Goal: Information Seeking & Learning: Learn about a topic

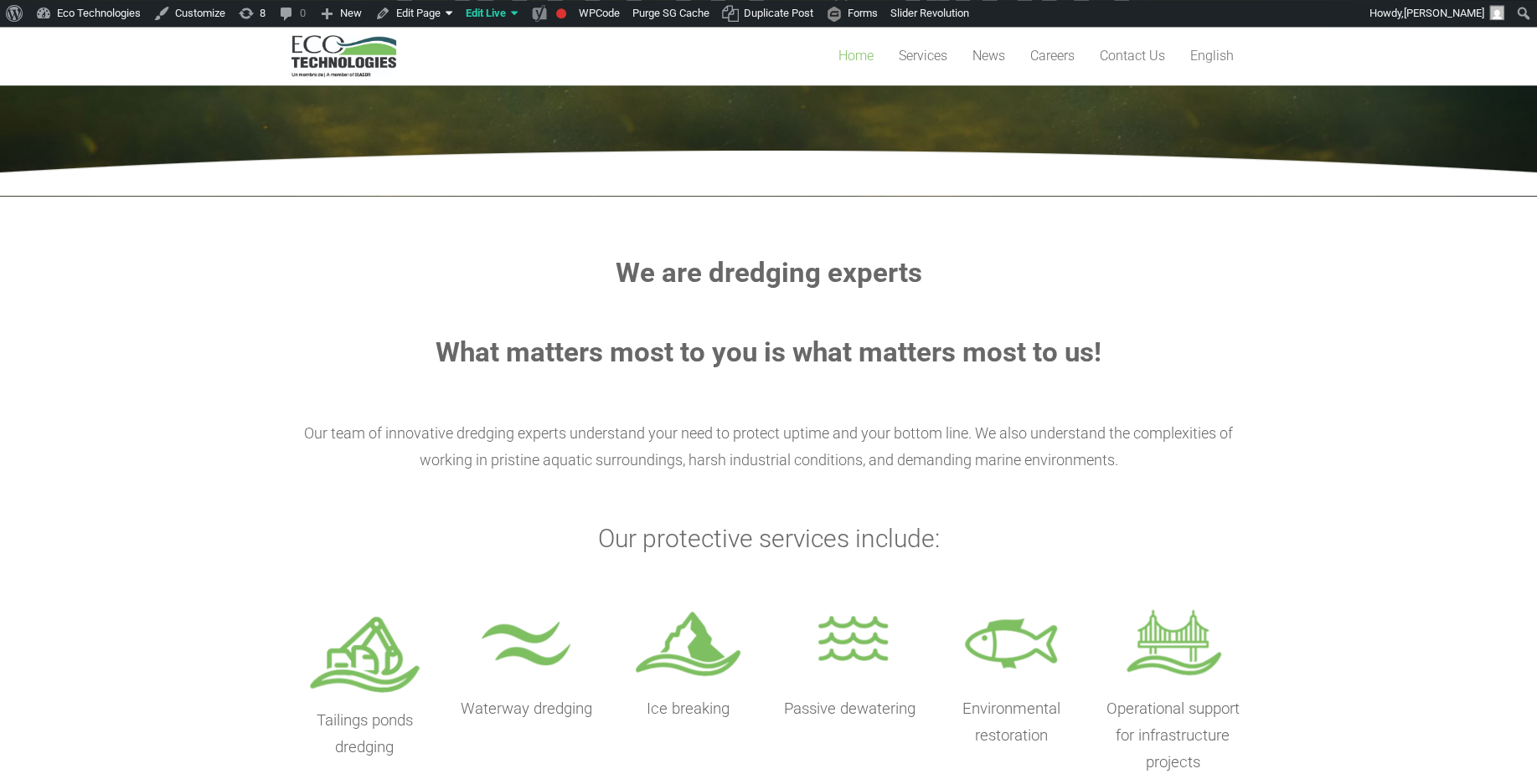
scroll to position [360, 0]
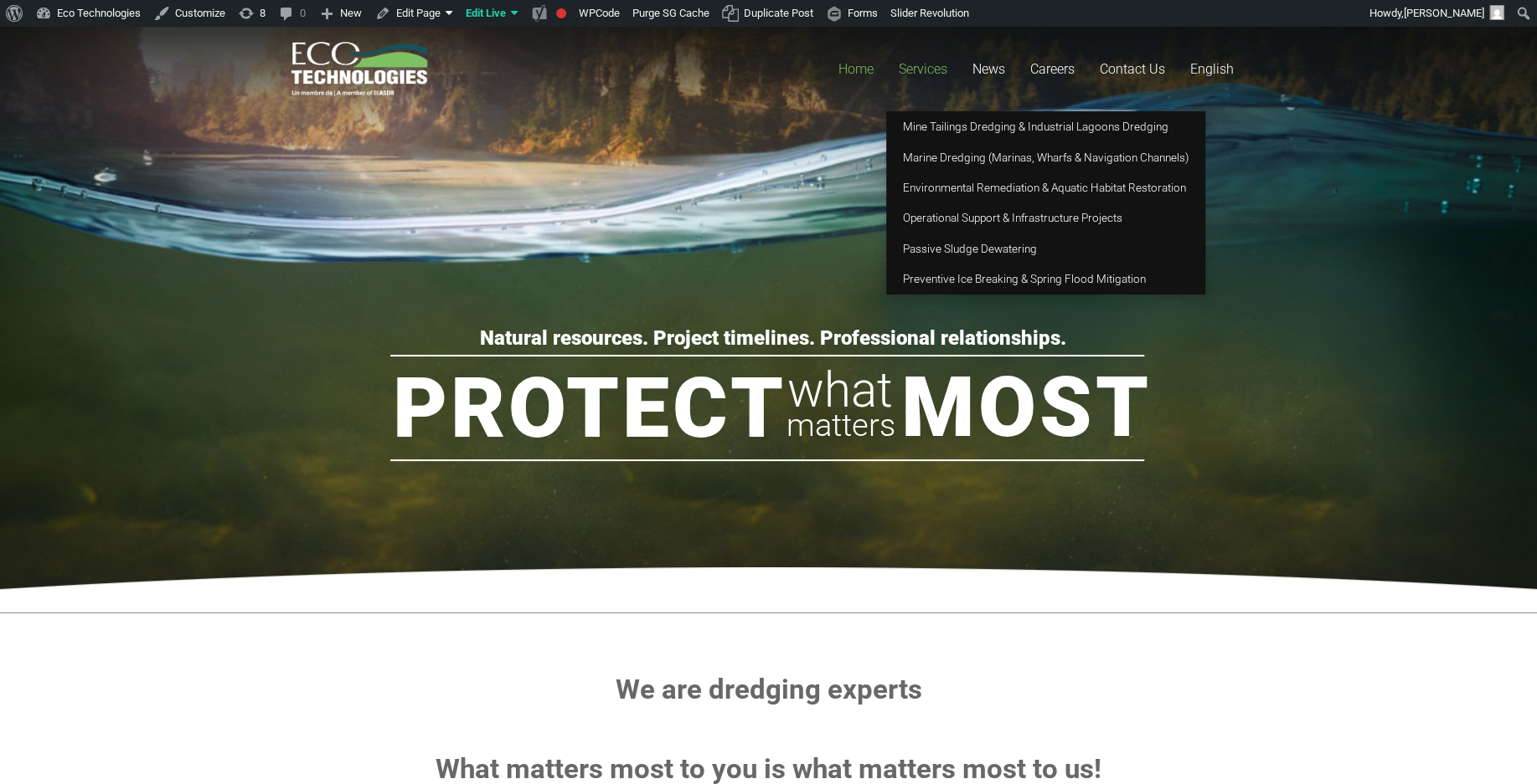
click at [910, 64] on span "Services" at bounding box center [923, 69] width 49 height 16
click at [935, 129] on span "Mine Tailings Dredging & Industrial Lagoons Dredging" at bounding box center [1035, 127] width 265 height 14
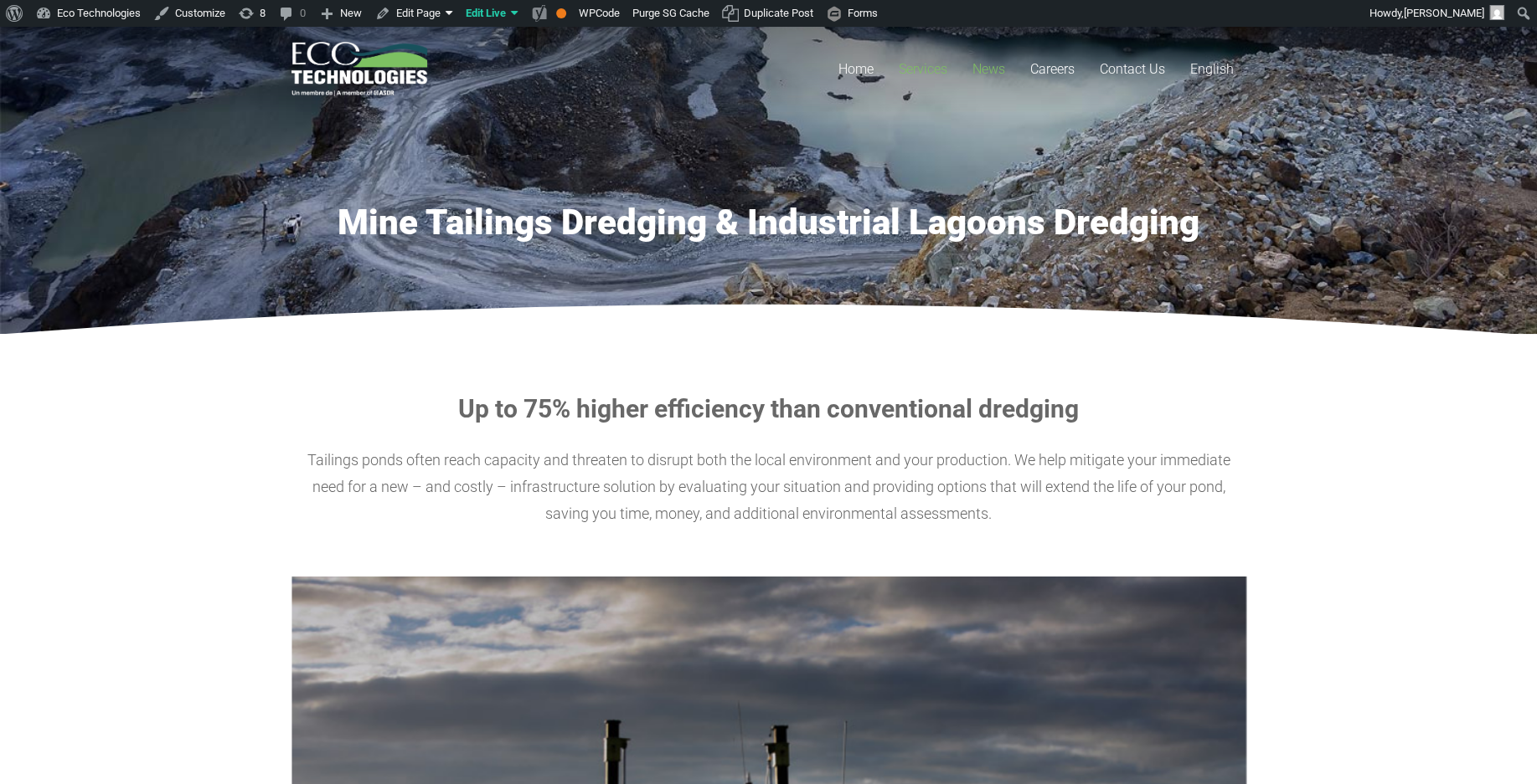
click at [982, 58] on link "News" at bounding box center [988, 69] width 57 height 85
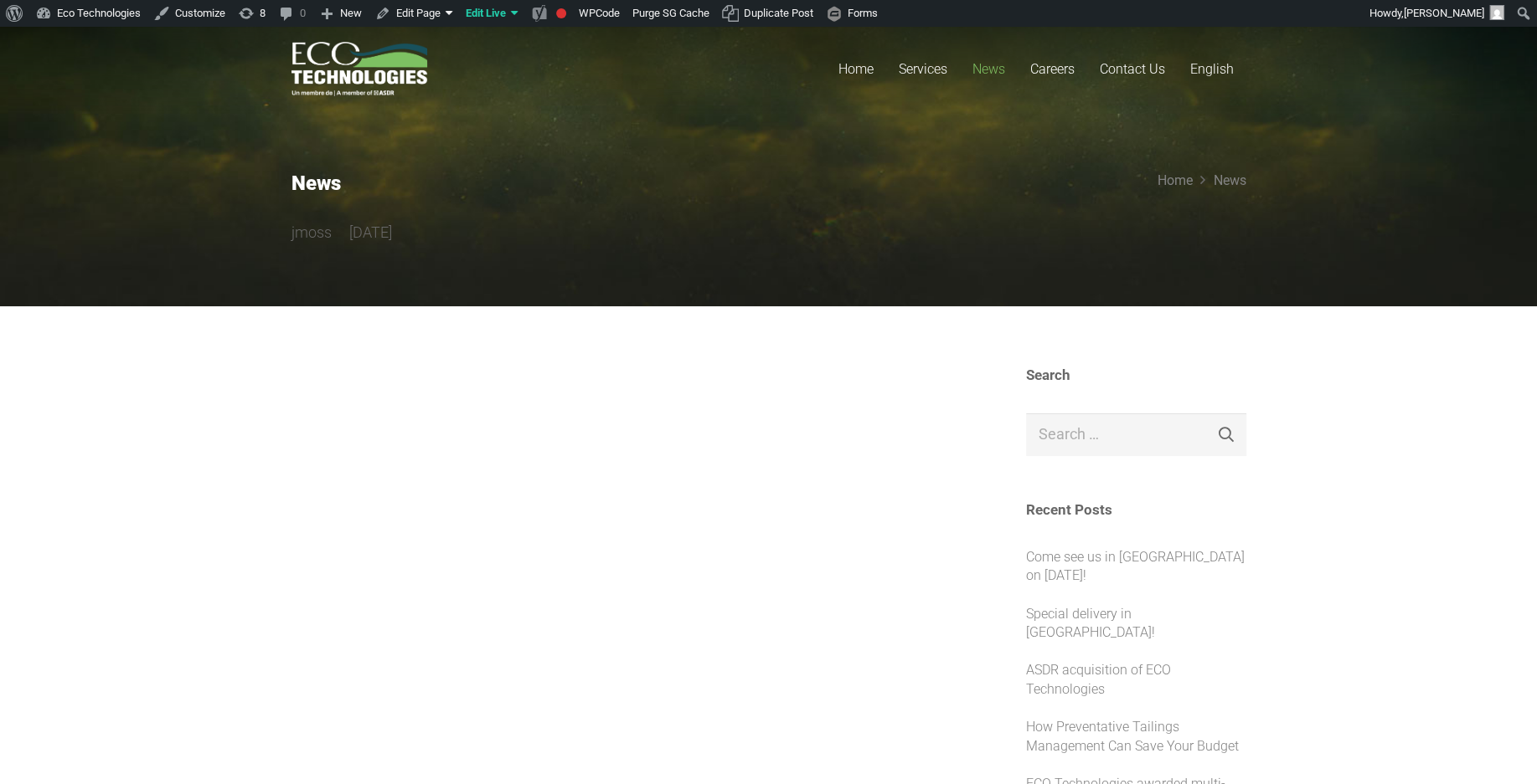
drag, startPoint x: 268, startPoint y: 223, endPoint x: 646, endPoint y: 238, distance: 378.3
click at [646, 238] on section "News jmoss 4 years ago Home News" at bounding box center [768, 166] width 1537 height 280
click at [685, 242] on div "jmoss 4 years ago" at bounding box center [595, 232] width 606 height 27
drag, startPoint x: 510, startPoint y: 232, endPoint x: 300, endPoint y: 228, distance: 210.0
click at [304, 228] on div "jmoss 4 years ago" at bounding box center [595, 232] width 606 height 27
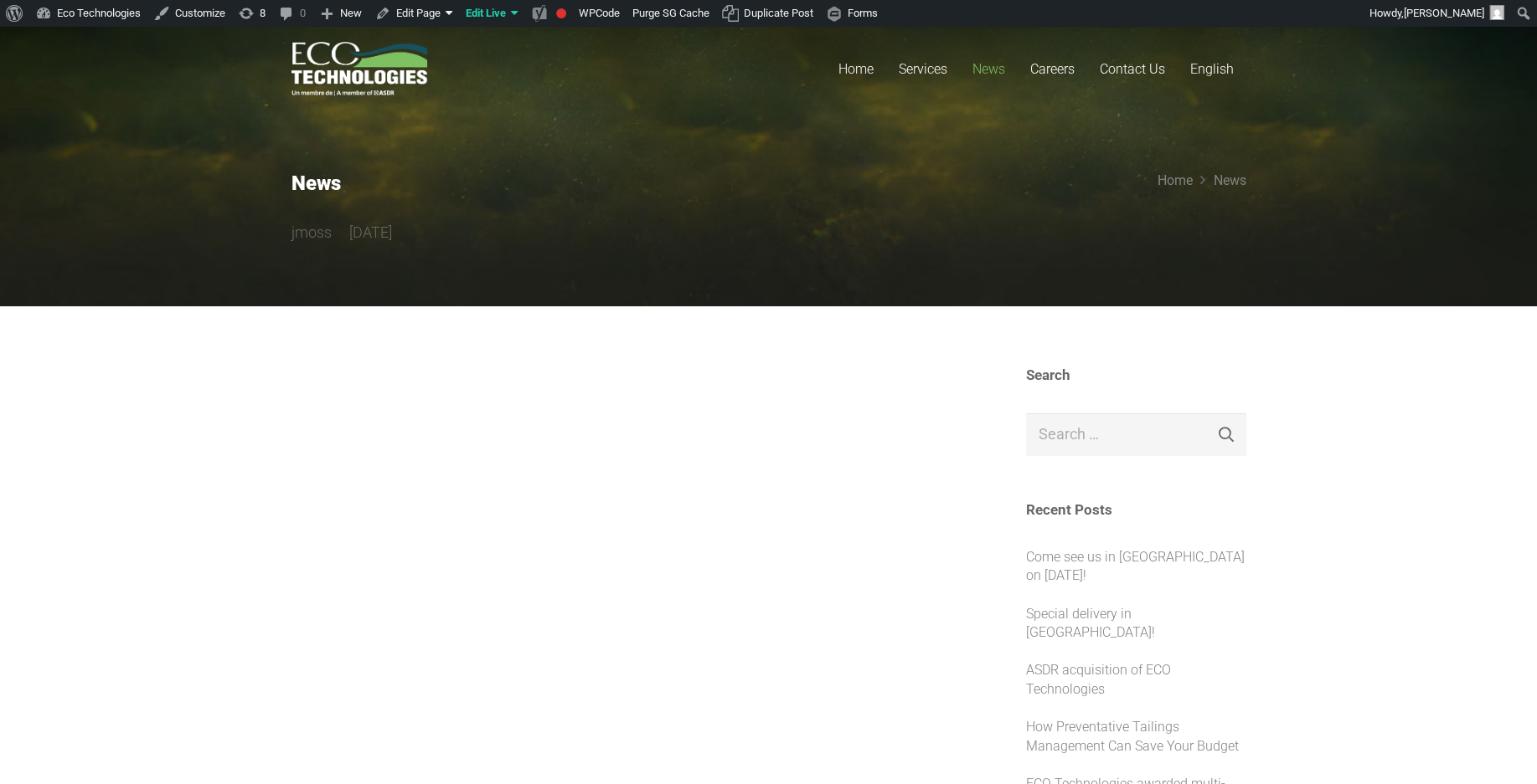
click at [1091, 568] on li "Come see us in [GEOGRAPHIC_DATA] on [DATE]!" at bounding box center [1135, 573] width 221 height 50
click at [1061, 575] on link "Come see us in [GEOGRAPHIC_DATA] on [DATE]!" at bounding box center [1135, 566] width 219 height 34
drag, startPoint x: 608, startPoint y: 283, endPoint x: 218, endPoint y: 123, distance: 421.5
click at [219, 124] on section "News jmoss 4 years ago Home News" at bounding box center [768, 166] width 1537 height 280
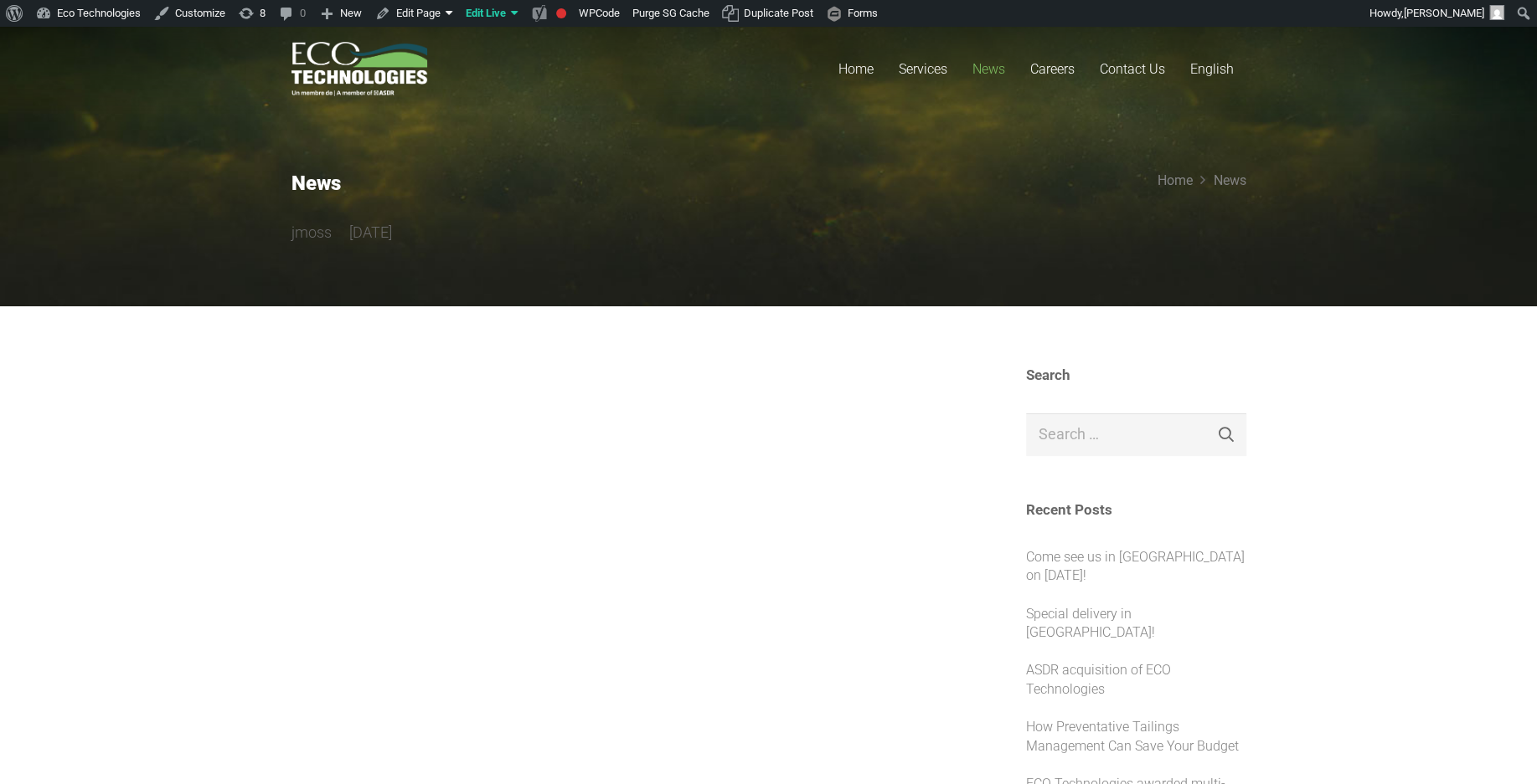
drag, startPoint x: 923, startPoint y: 284, endPoint x: -68, endPoint y: 132, distance: 1002.6
drag, startPoint x: 808, startPoint y: 279, endPoint x: 819, endPoint y: 259, distance: 22.8
click at [808, 279] on section "News jmoss 4 years ago Home News" at bounding box center [768, 166] width 1537 height 280
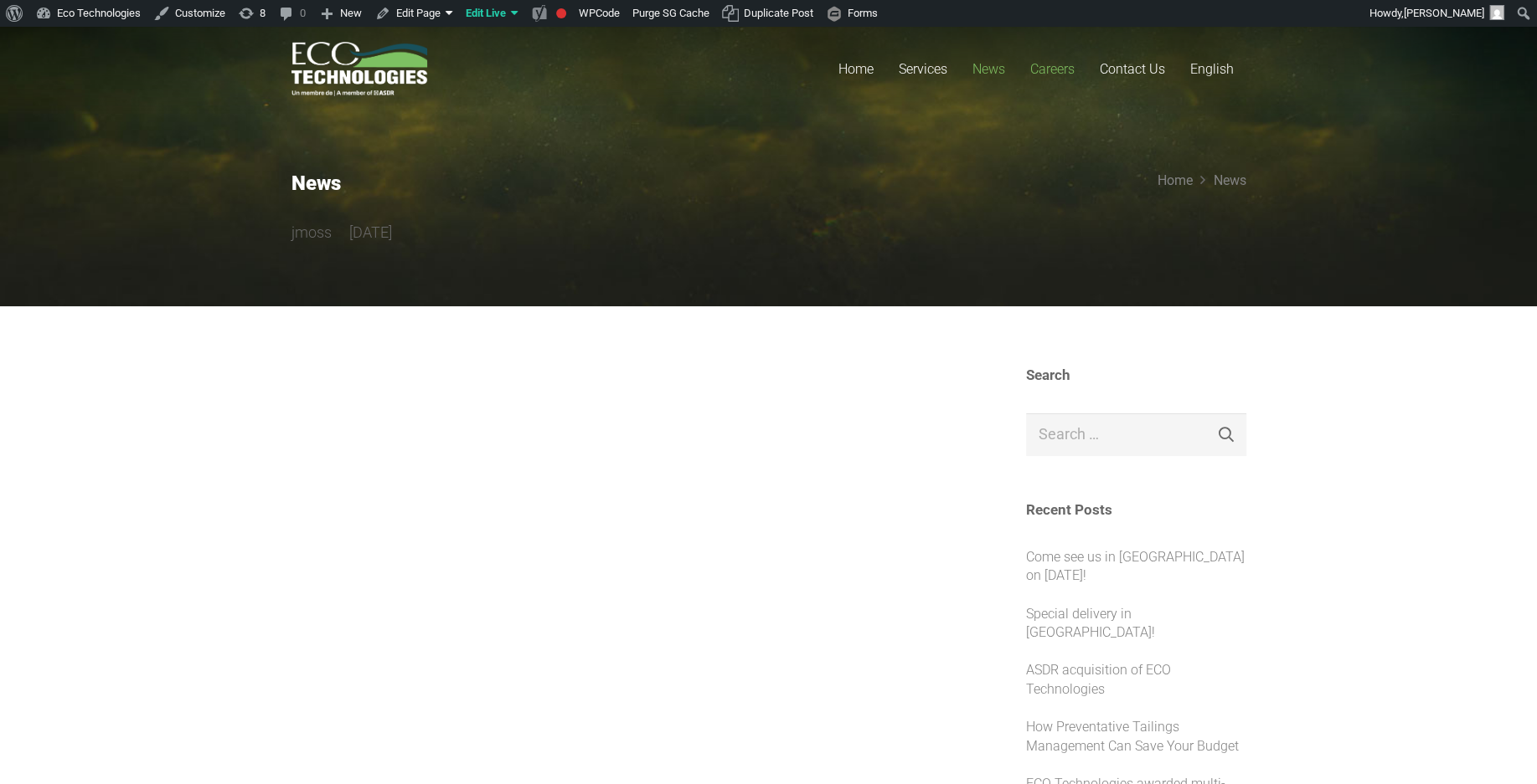
click at [1050, 65] on span "Careers" at bounding box center [1052, 69] width 45 height 16
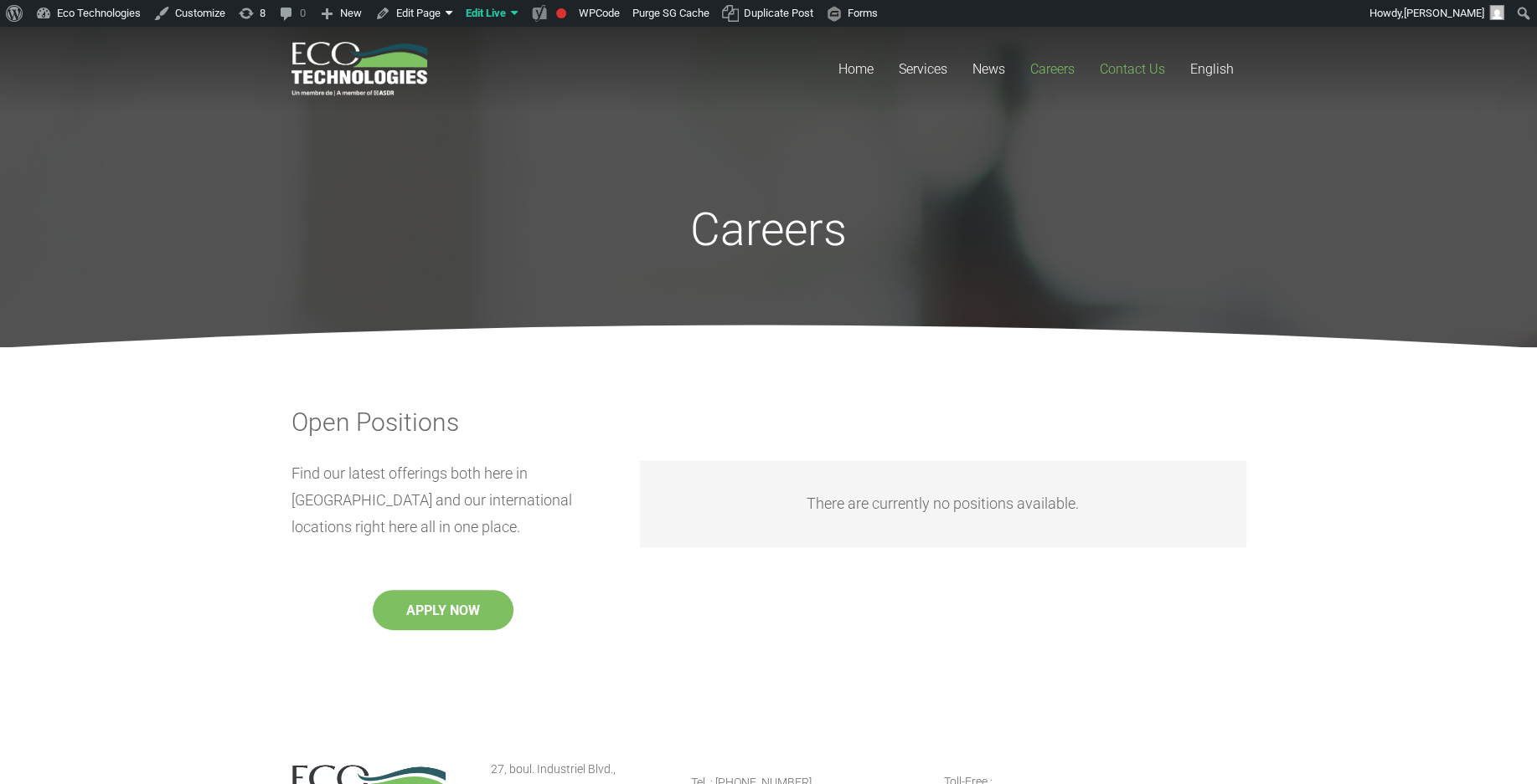
click at [1139, 66] on span "Contact Us" at bounding box center [1132, 69] width 65 height 16
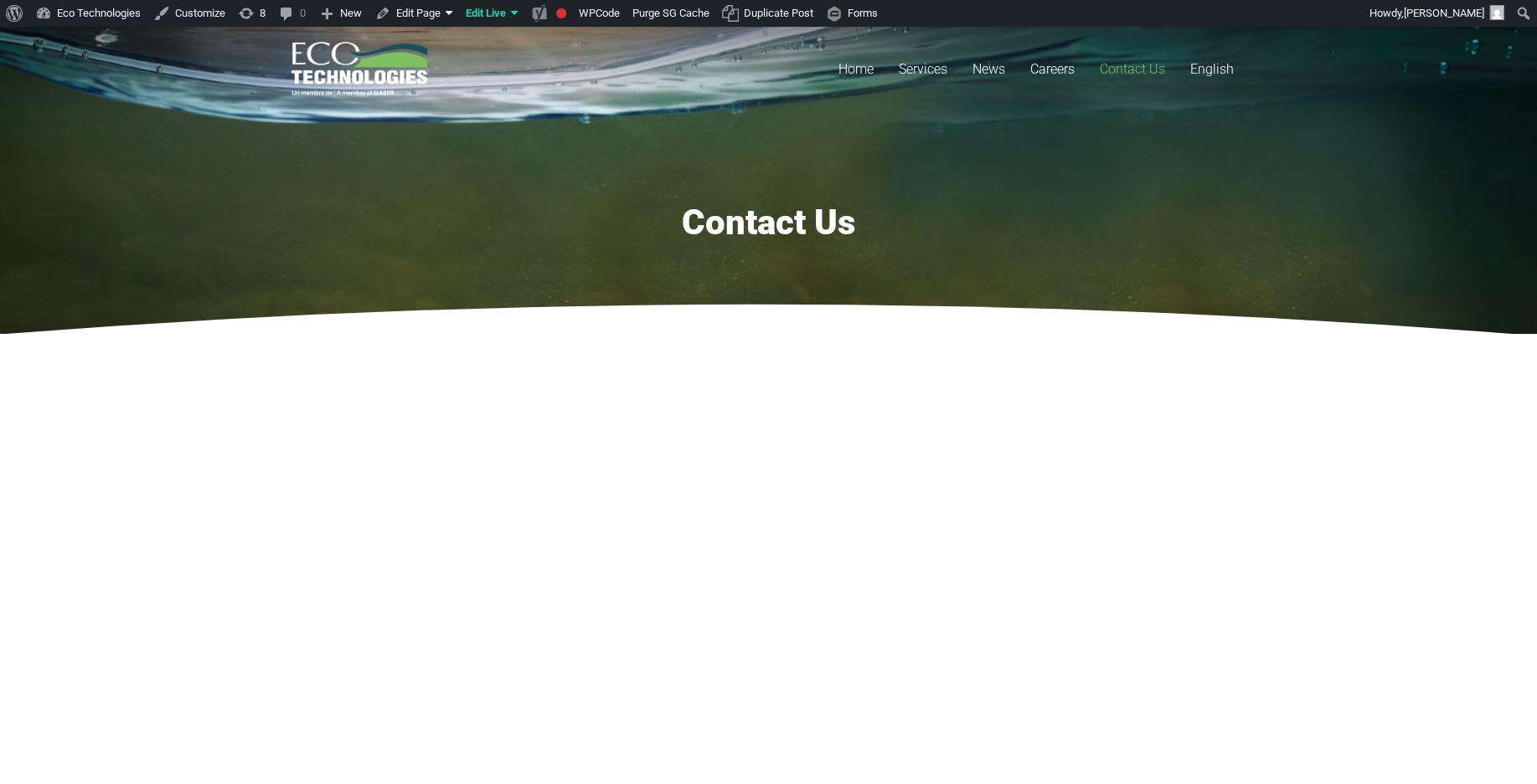
click at [67, 474] on section at bounding box center [768, 585] width 1537 height 503
click at [975, 68] on span "News" at bounding box center [989, 69] width 33 height 16
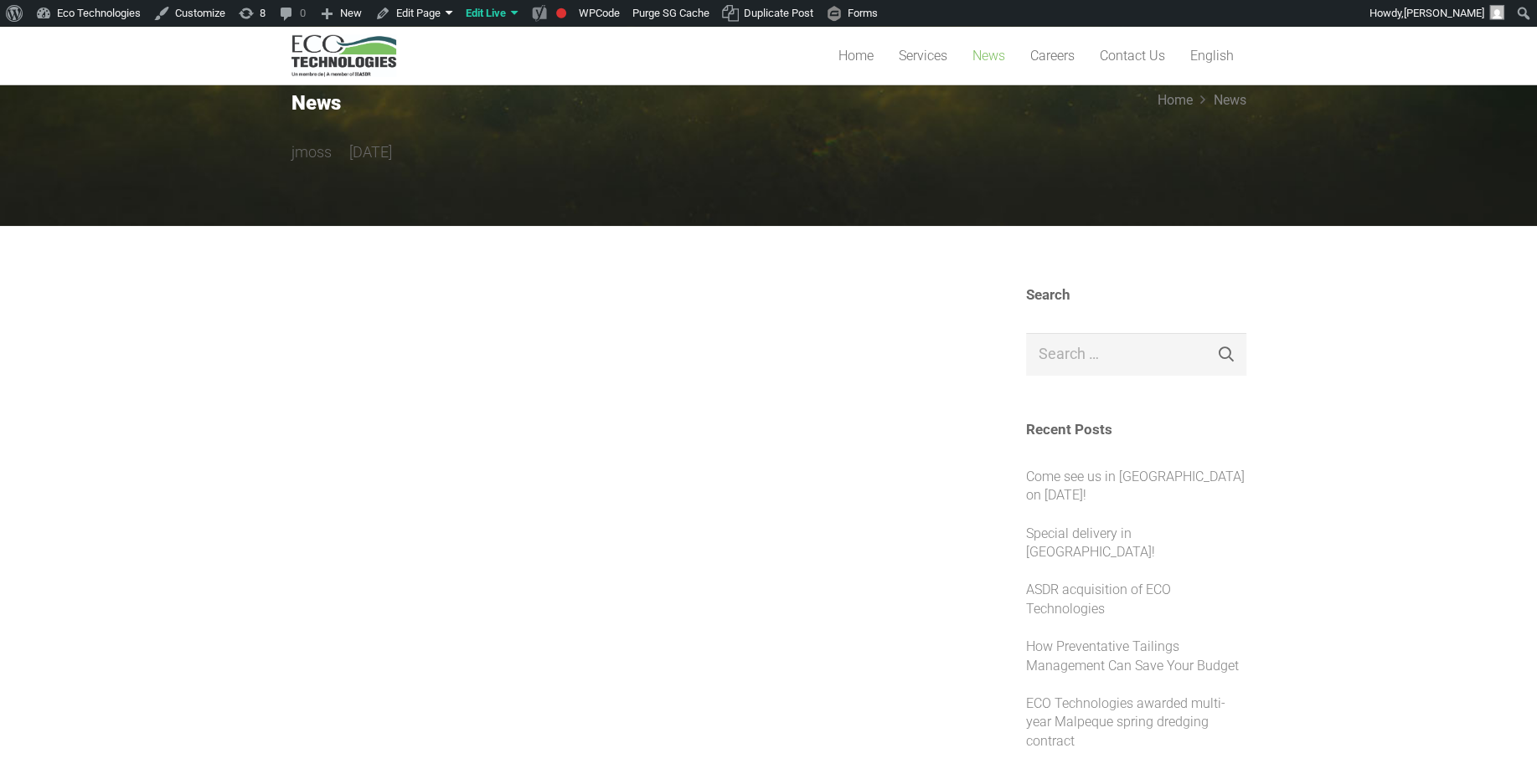
scroll to position [269, 0]
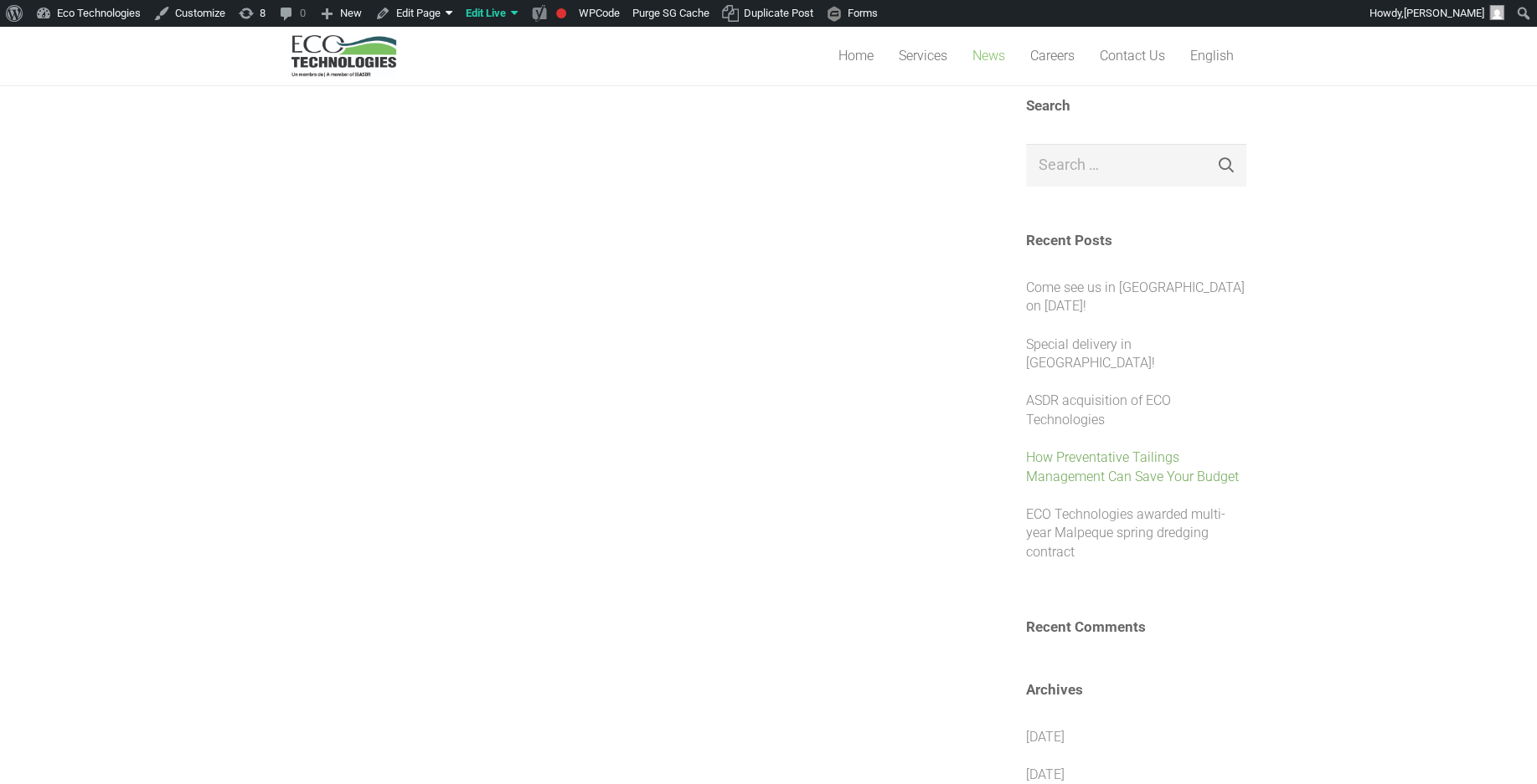
click at [1115, 459] on link "How Preventative Tailings Management Can Save Your Budget" at bounding box center [1132, 467] width 213 height 34
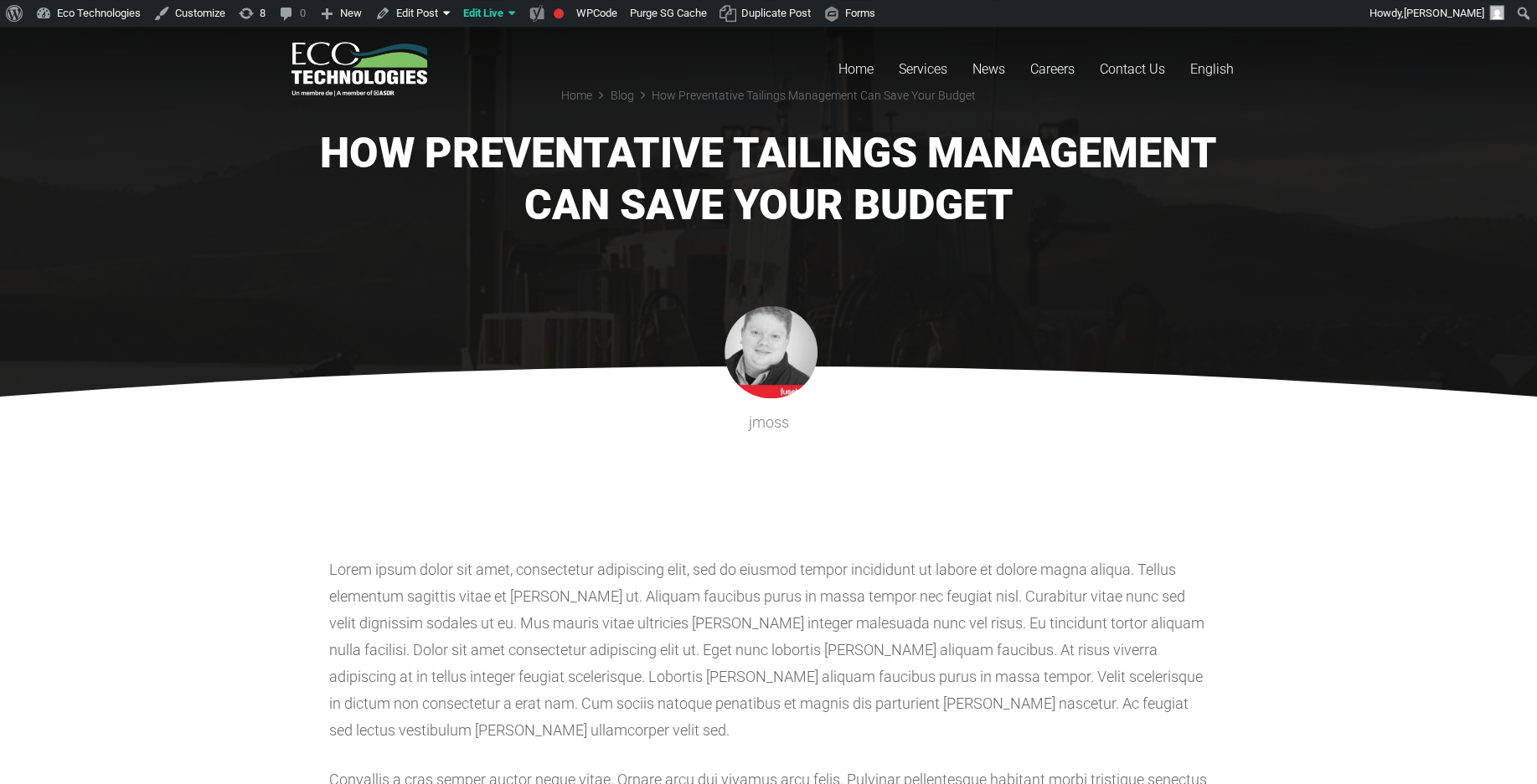
scroll to position [269, 0]
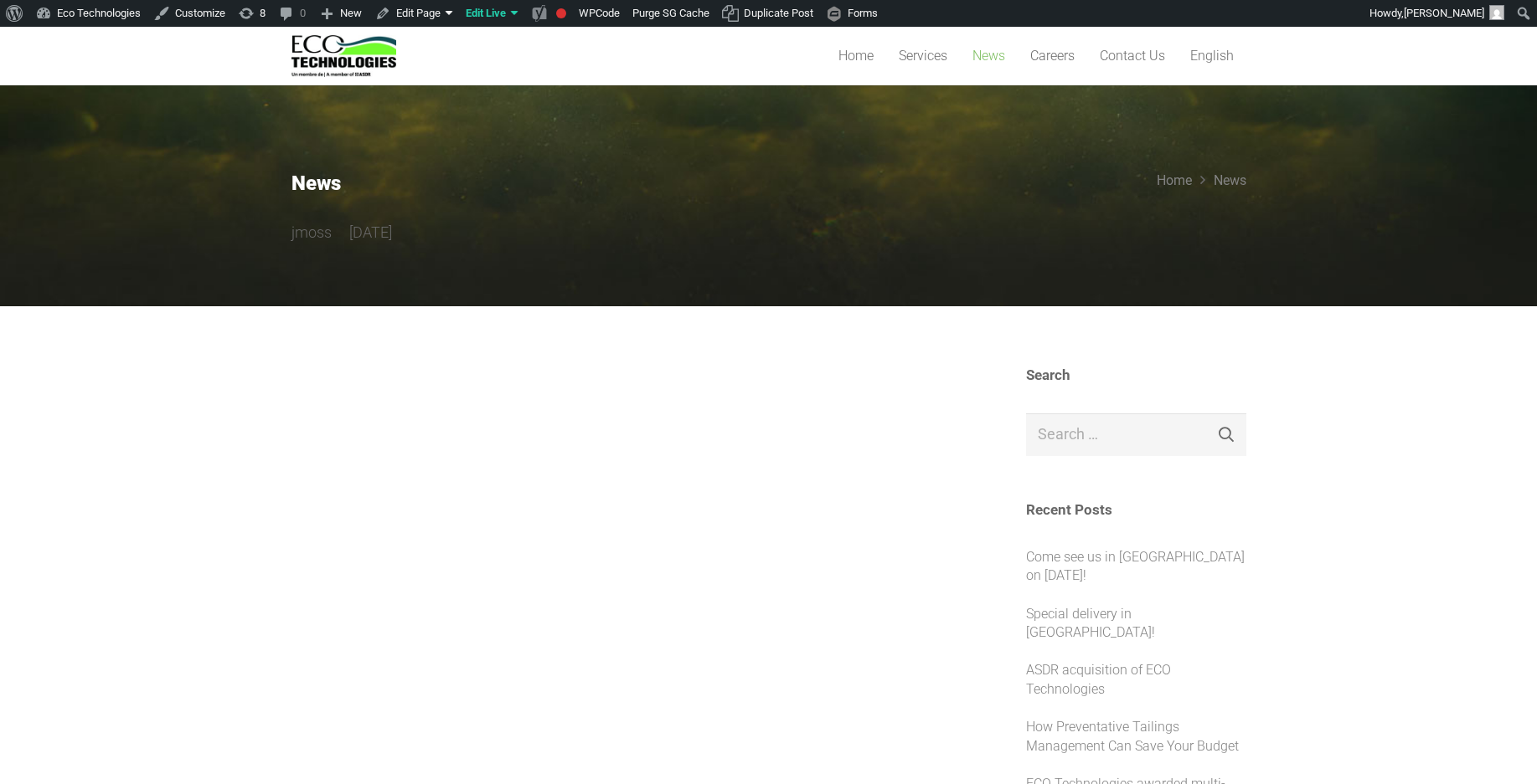
scroll to position [269, 0]
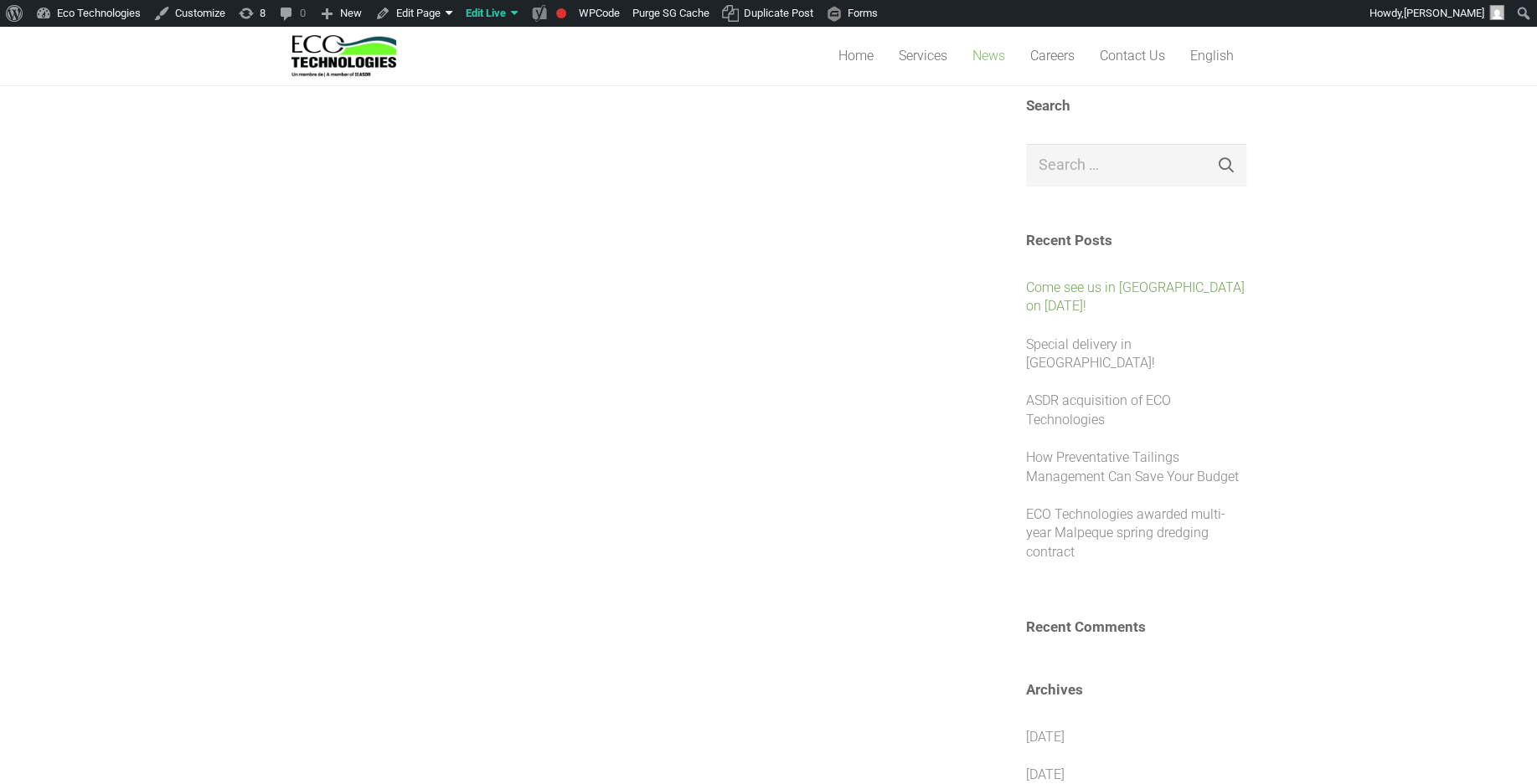
click at [1080, 299] on link "Come see us in [GEOGRAPHIC_DATA] on [DATE]!" at bounding box center [1135, 297] width 219 height 34
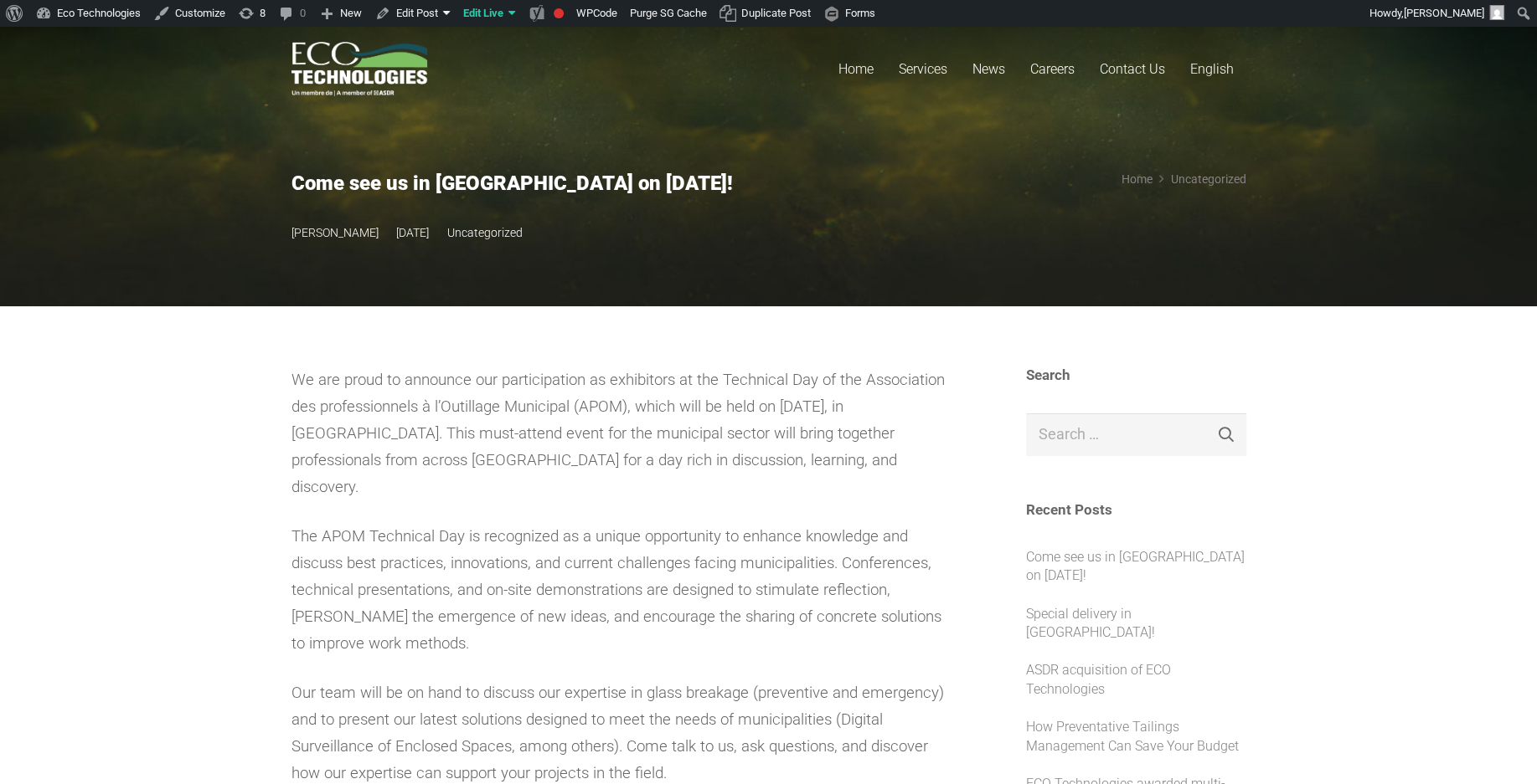
drag, startPoint x: 164, startPoint y: 348, endPoint x: 177, endPoint y: 331, distance: 21.4
